Goal: Task Accomplishment & Management: Manage account settings

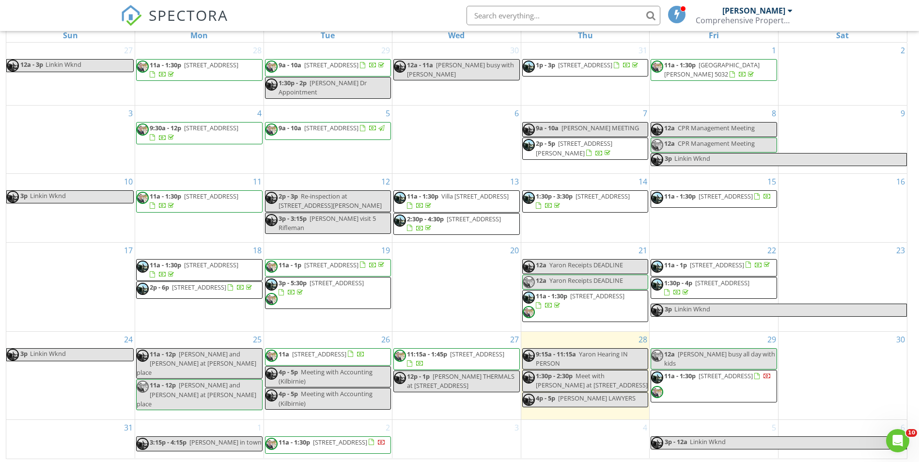
scroll to position [159, 0]
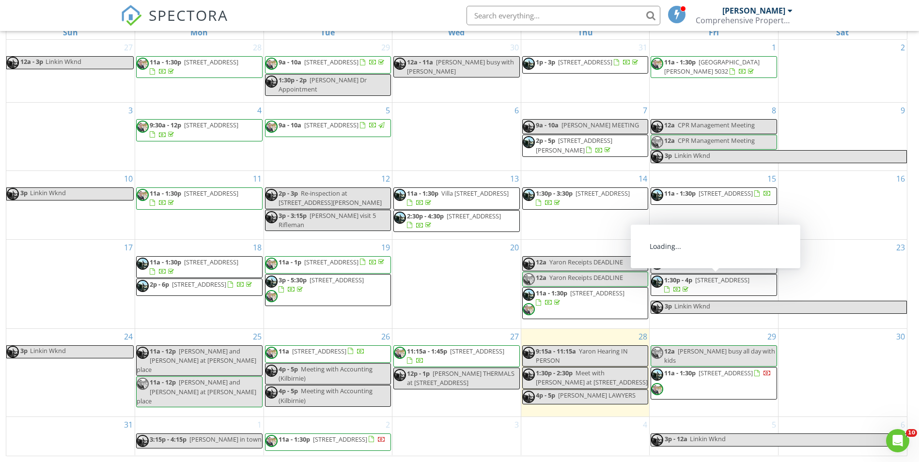
click at [749, 284] on span "7B Gray Ave, Paraparaumu Beach 5032" at bounding box center [722, 280] width 54 height 9
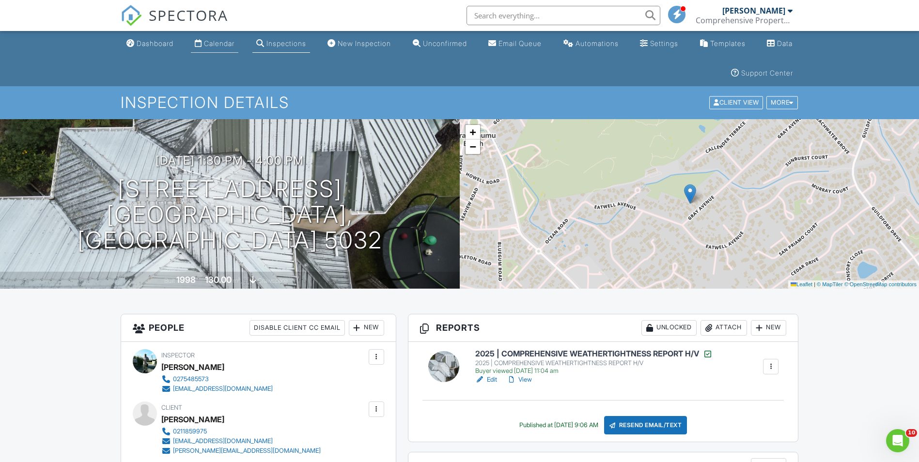
click at [218, 41] on div "Calendar" at bounding box center [219, 43] width 31 height 8
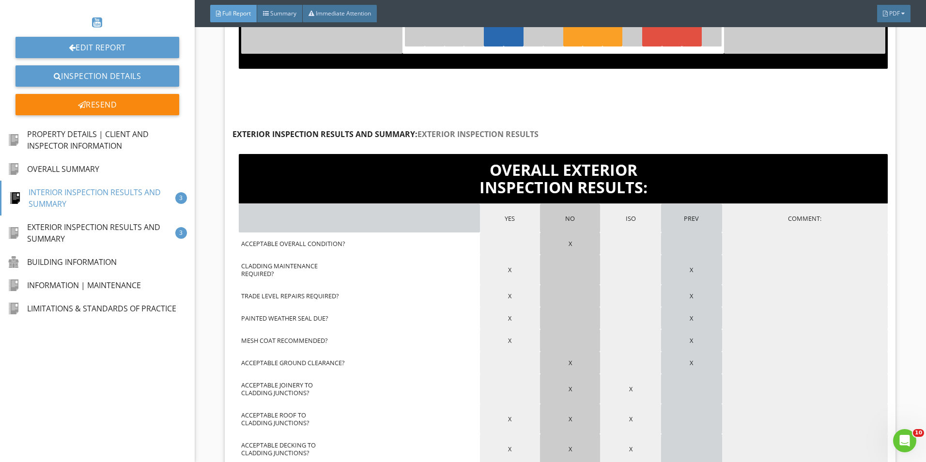
scroll to position [3876, 0]
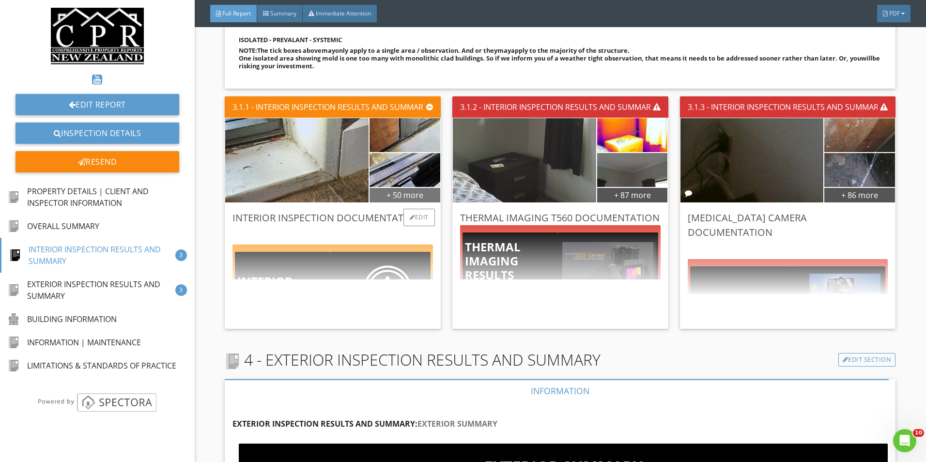
click at [414, 191] on div "+ 50 more" at bounding box center [405, 195] width 71 height 16
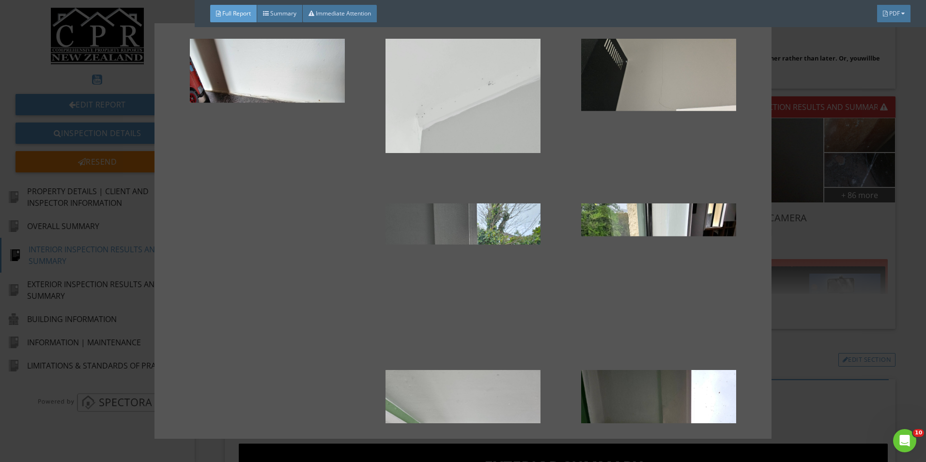
scroll to position [1066, 0]
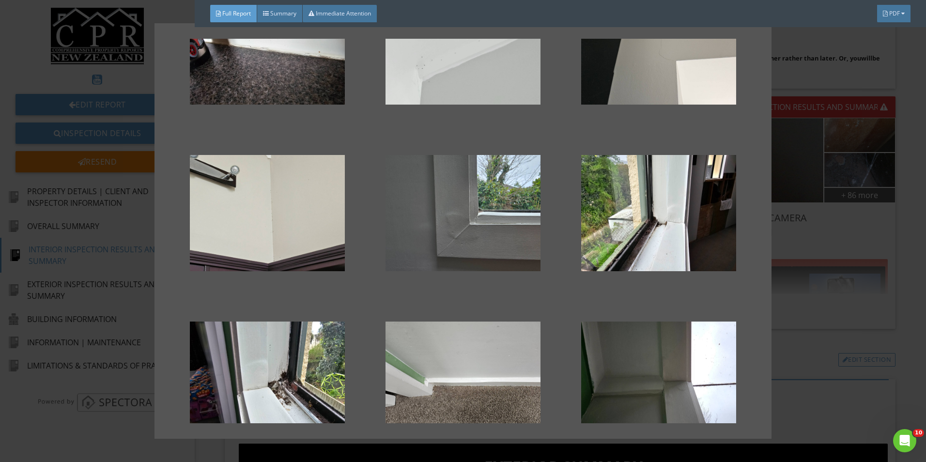
click at [900, 302] on div at bounding box center [463, 231] width 926 height 462
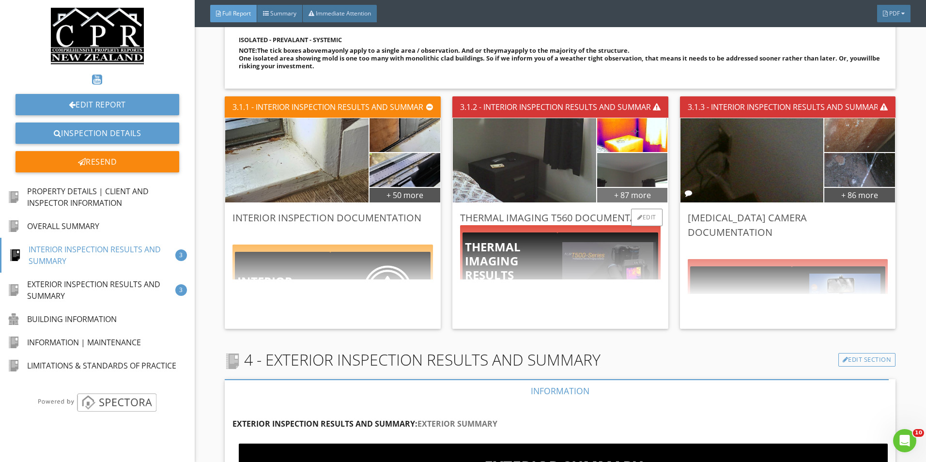
click at [624, 189] on div "+ 87 more" at bounding box center [632, 195] width 71 height 16
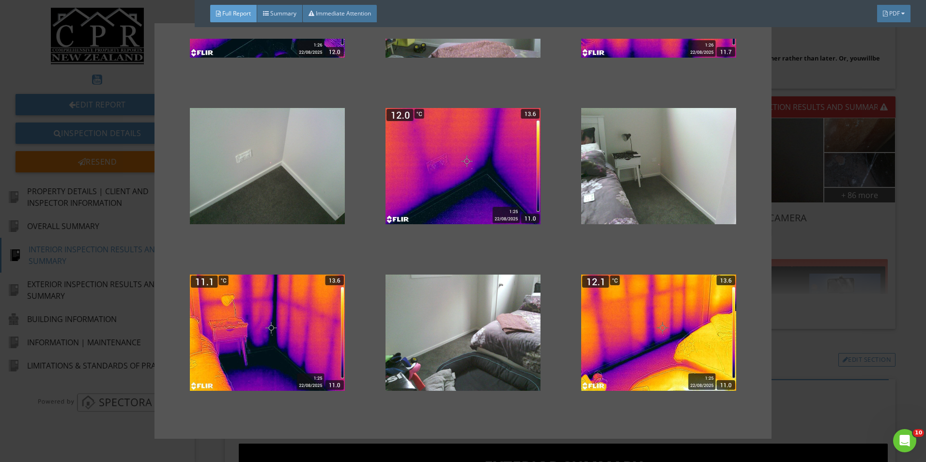
scroll to position [4615, 0]
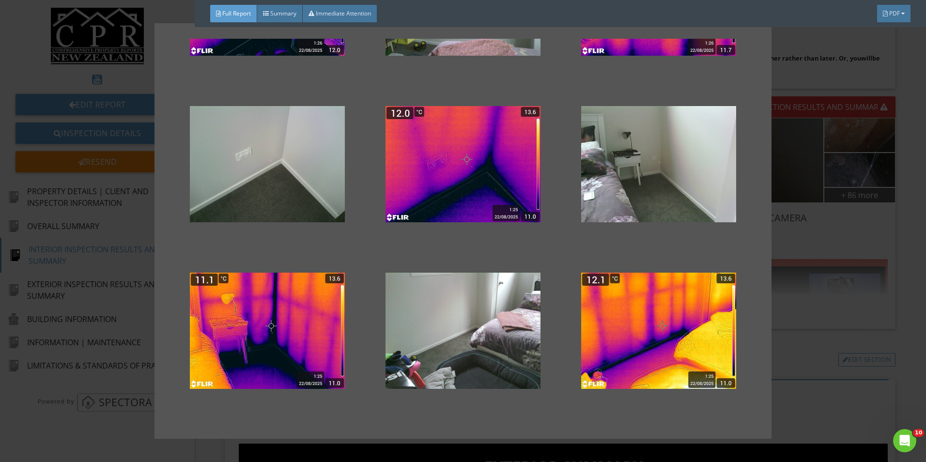
click at [898, 287] on div at bounding box center [463, 231] width 926 height 462
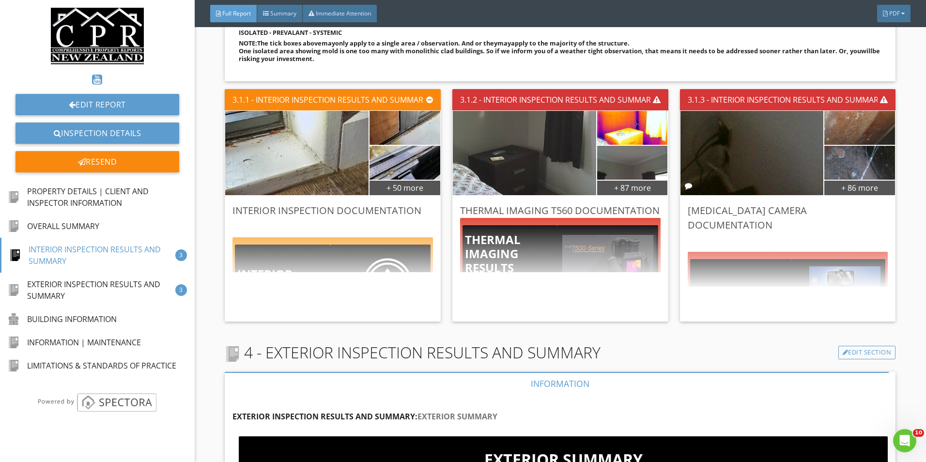
scroll to position [3876, 0]
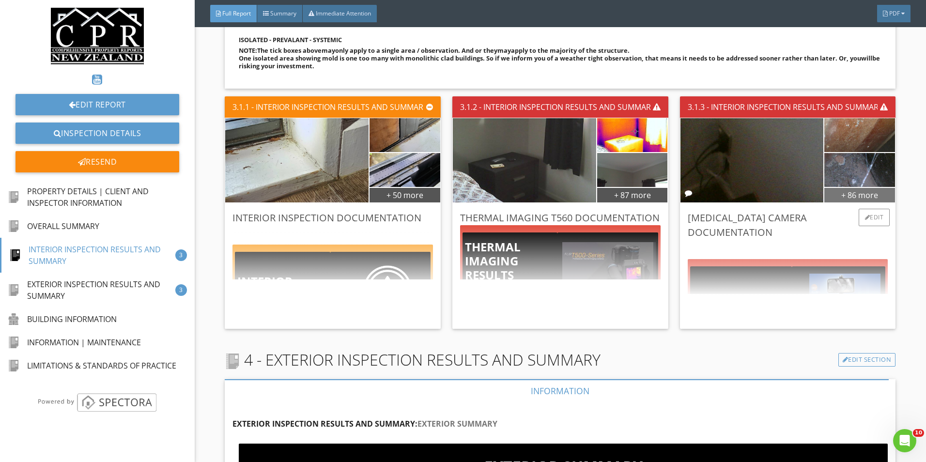
click at [858, 189] on div "+ 86 more" at bounding box center [860, 195] width 71 height 16
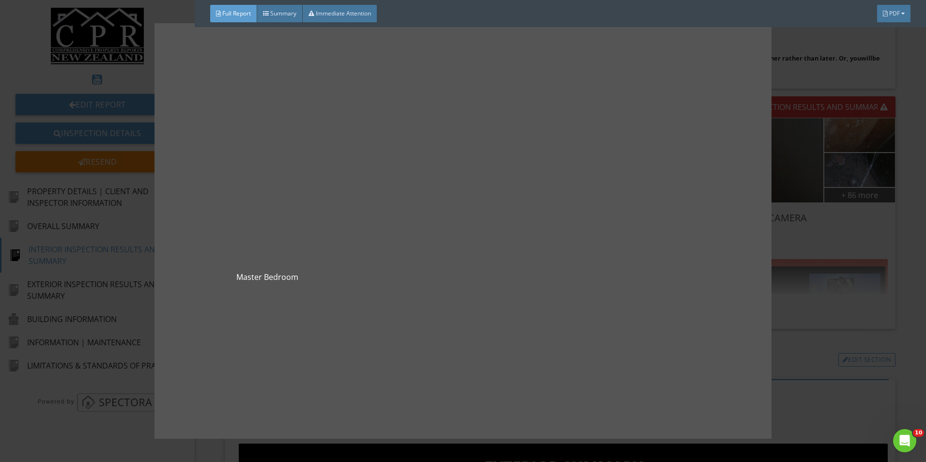
scroll to position [4118, 0]
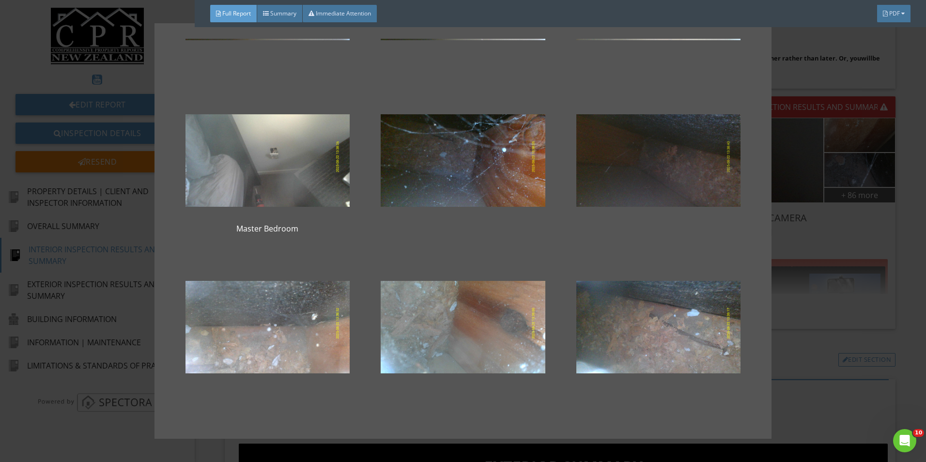
click at [683, 166] on div at bounding box center [659, 161] width 165 height 116
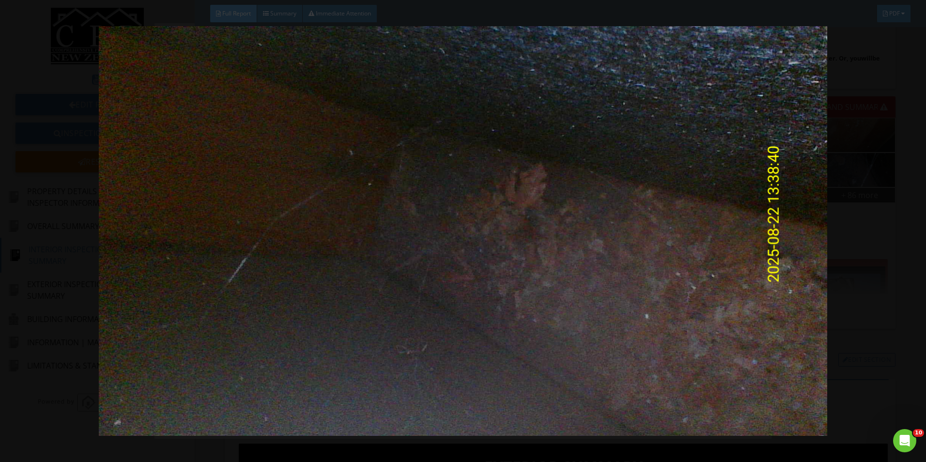
click at [895, 159] on div at bounding box center [463, 231] width 926 height 462
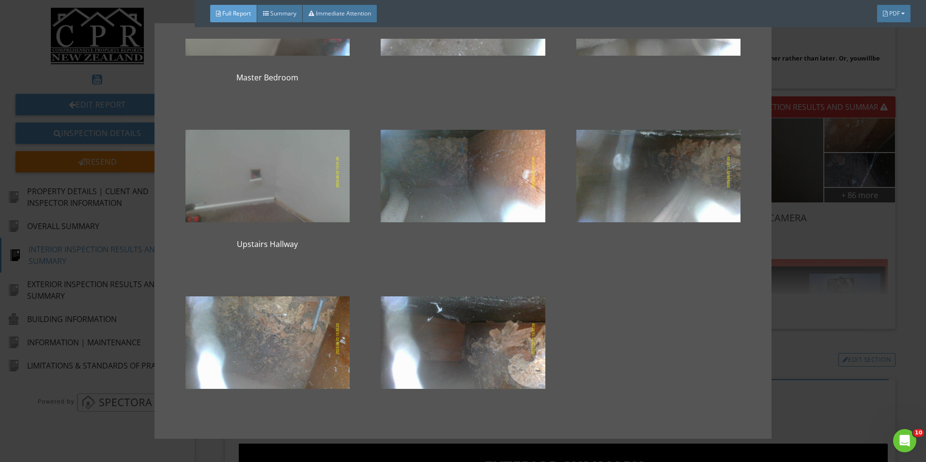
scroll to position [4615, 0]
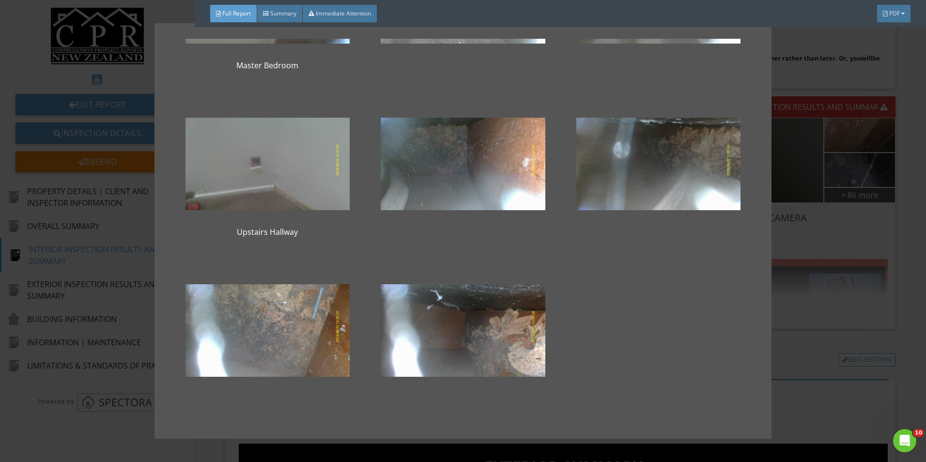
click at [901, 228] on div "Living Room Living Room Ensuite Kids Bedroom" at bounding box center [463, 231] width 926 height 462
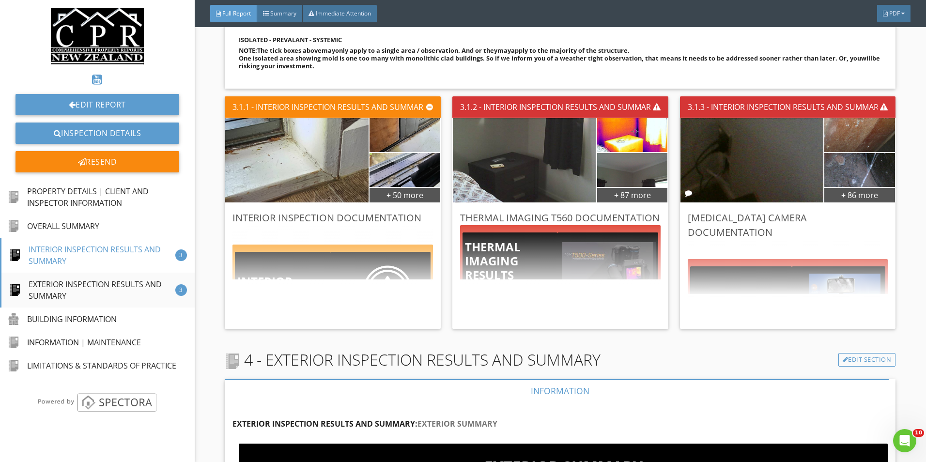
click at [56, 291] on div "EXTERIOR INSPECTION RESULTS AND SUMMARY" at bounding box center [92, 290] width 166 height 23
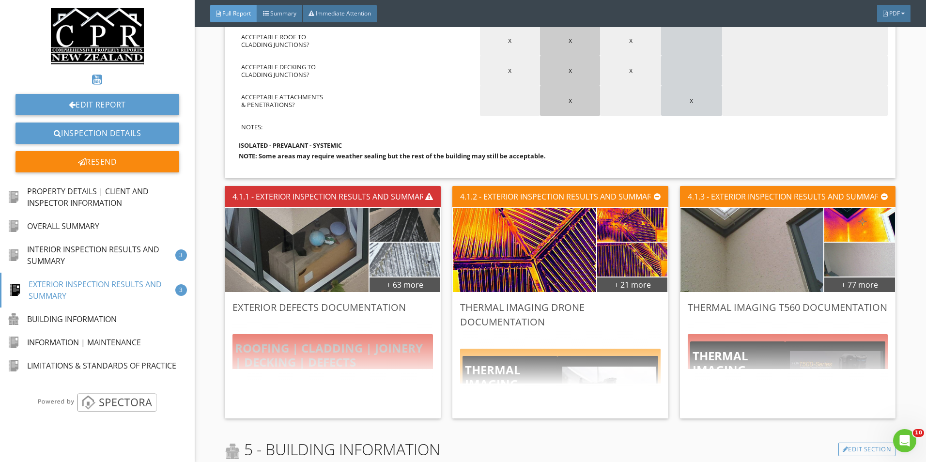
scroll to position [4850, 0]
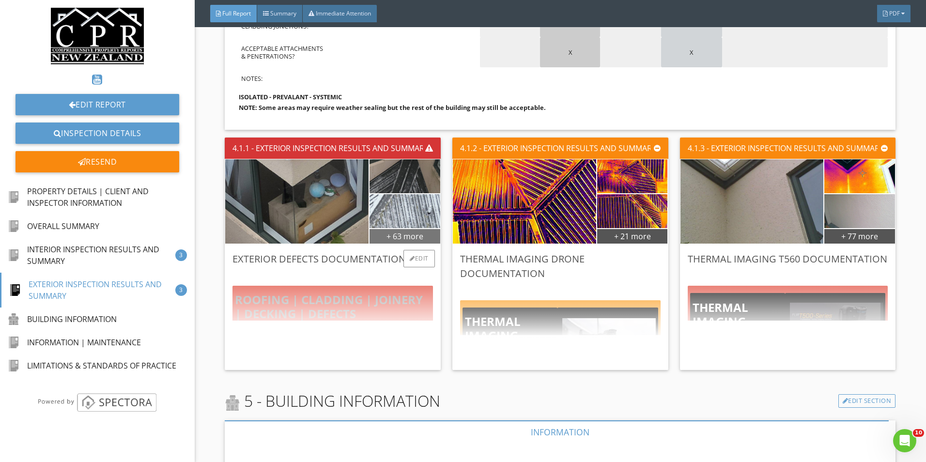
click at [411, 234] on div "+ 63 more" at bounding box center [405, 236] width 71 height 16
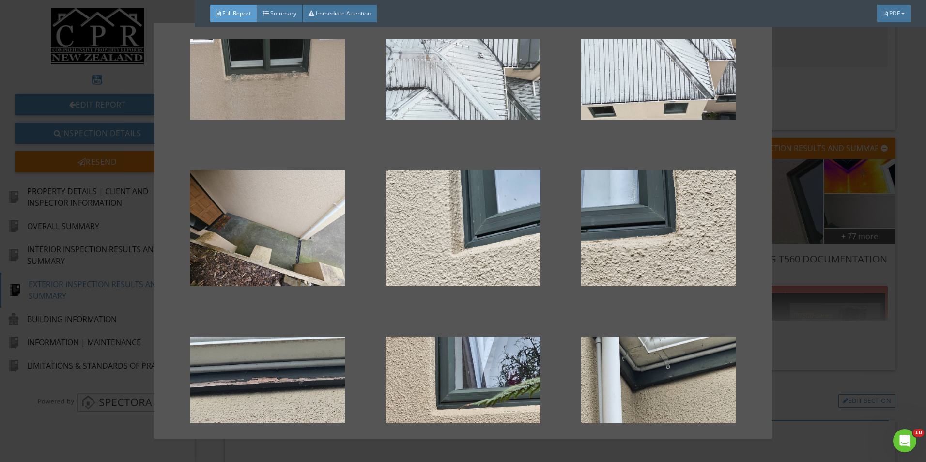
scroll to position [0, 0]
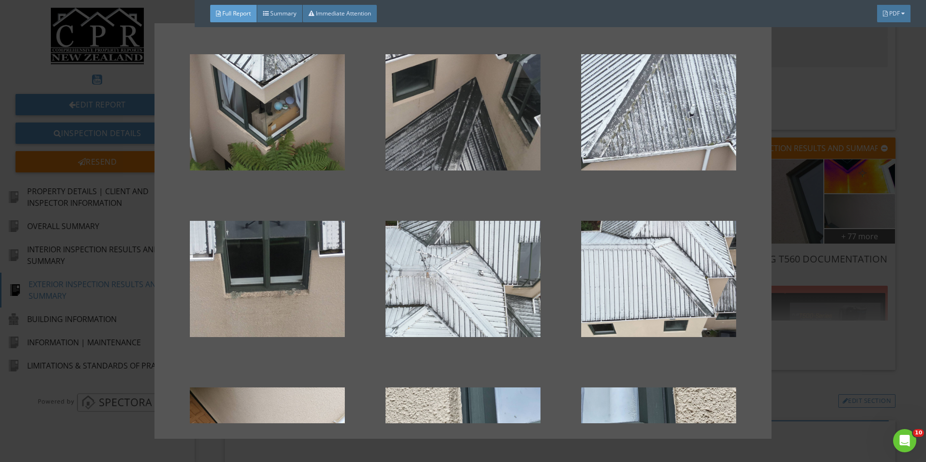
click at [896, 263] on div at bounding box center [463, 231] width 926 height 462
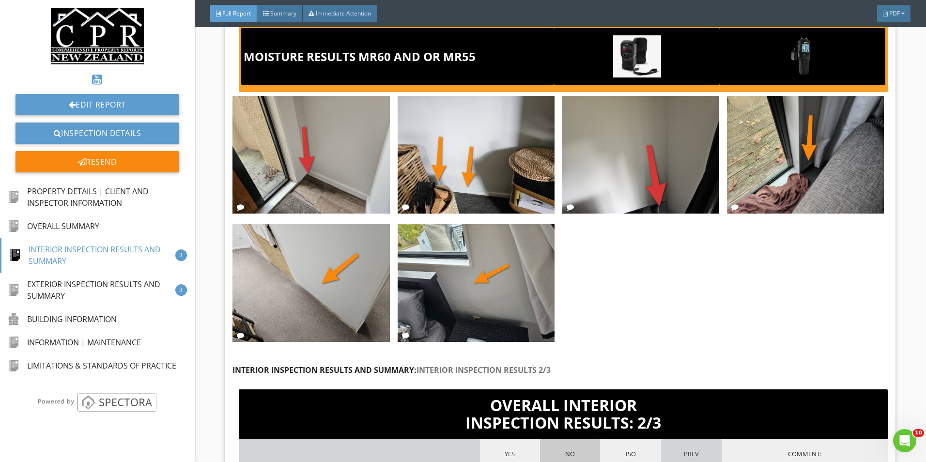
scroll to position [2670, 0]
